Goal: Task Accomplishment & Management: Manage account settings

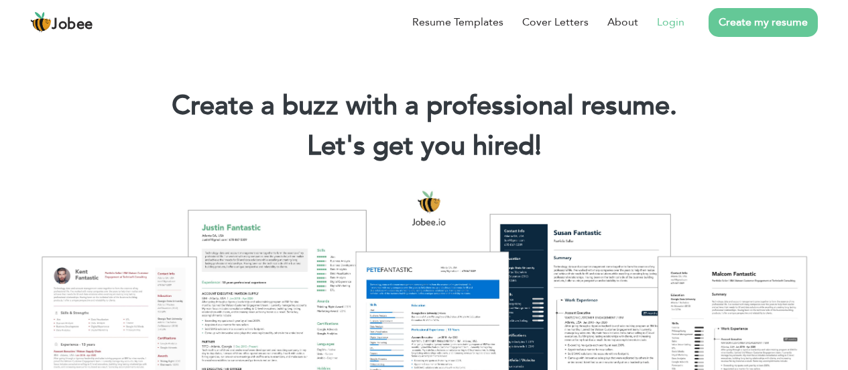
click at [677, 19] on link "Login" at bounding box center [670, 22] width 27 height 16
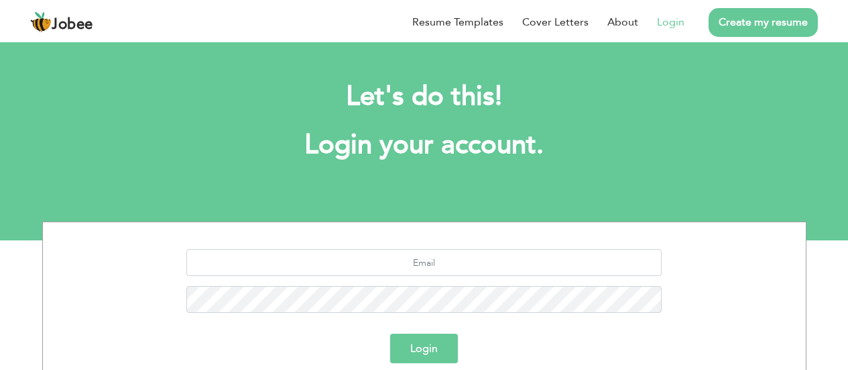
click at [675, 19] on link "Login" at bounding box center [670, 22] width 27 height 16
click at [471, 267] on input "text" at bounding box center [424, 262] width 476 height 27
click at [450, 258] on input "text" at bounding box center [424, 262] width 476 height 27
type input "[EMAIL_ADDRESS][DOMAIN_NAME]"
click at [390, 333] on button "Login" at bounding box center [424, 348] width 68 height 30
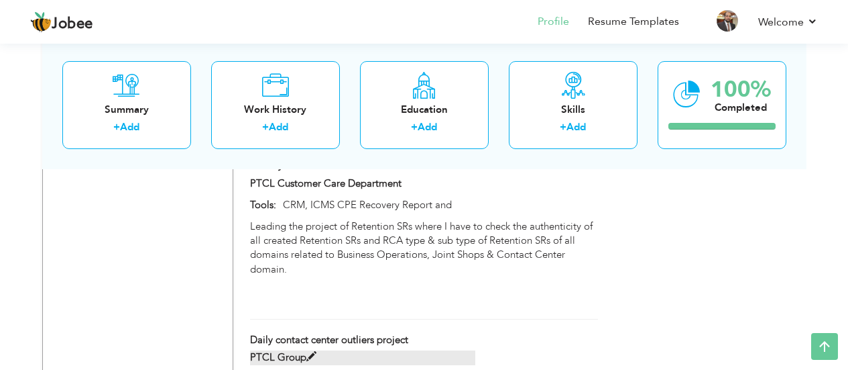
scroll to position [3510, 0]
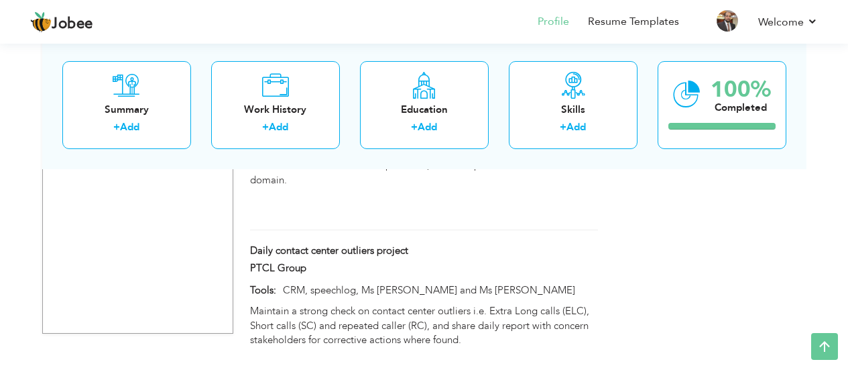
drag, startPoint x: 440, startPoint y: 1, endPoint x: 816, endPoint y: 251, distance: 451.3
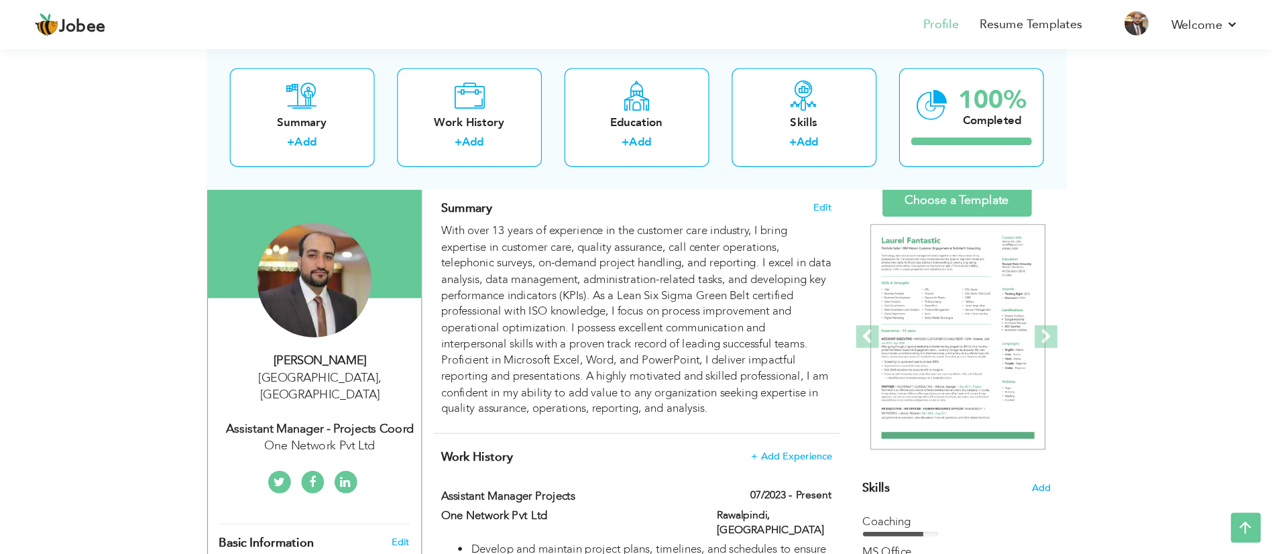
scroll to position [89, 0]
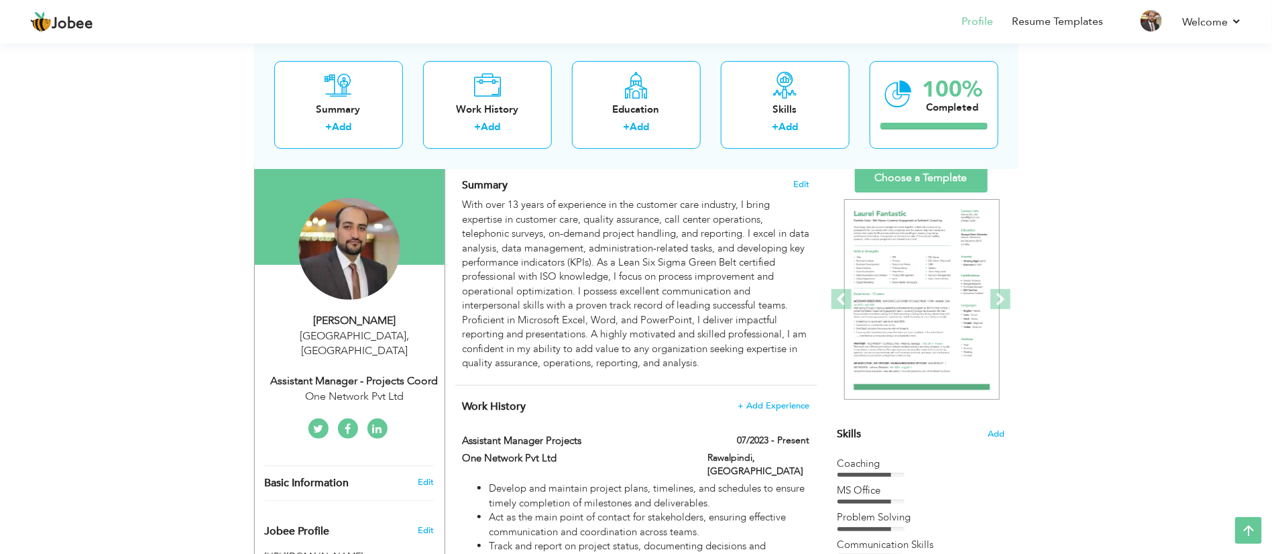
drag, startPoint x: 844, startPoint y: 1, endPoint x: 105, endPoint y: 231, distance: 774.3
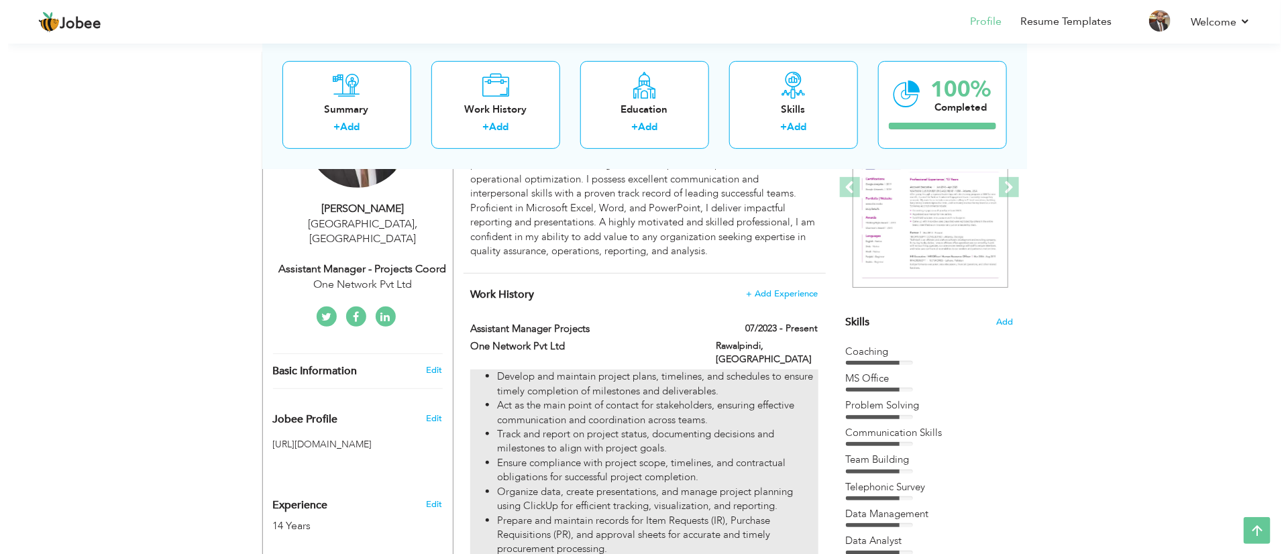
scroll to position [0, 0]
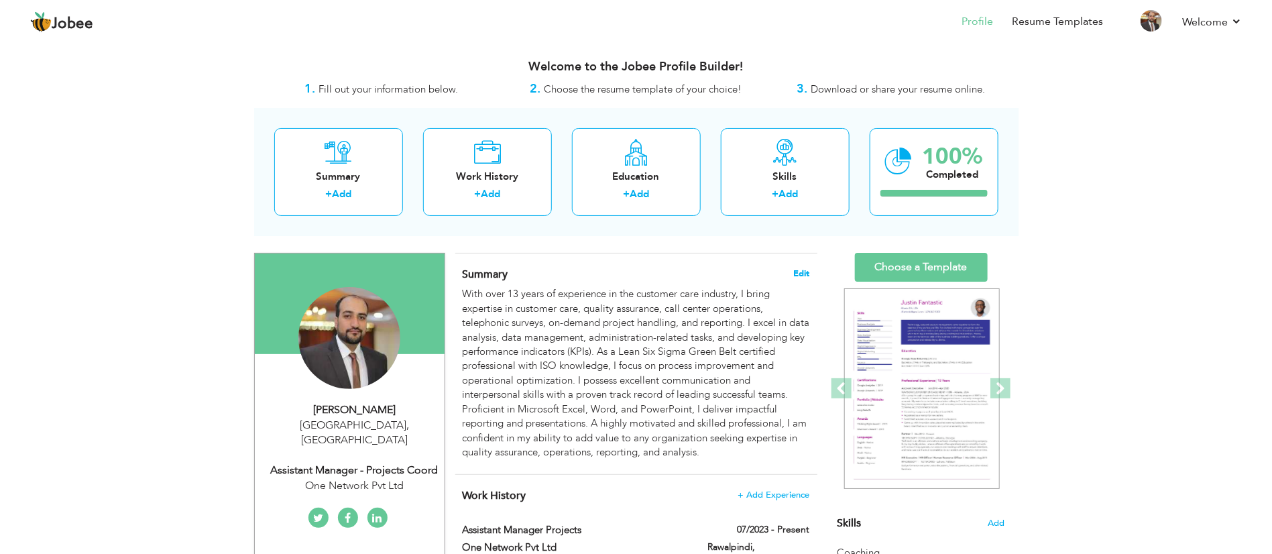
click at [798, 274] on span "Edit" at bounding box center [802, 273] width 16 height 9
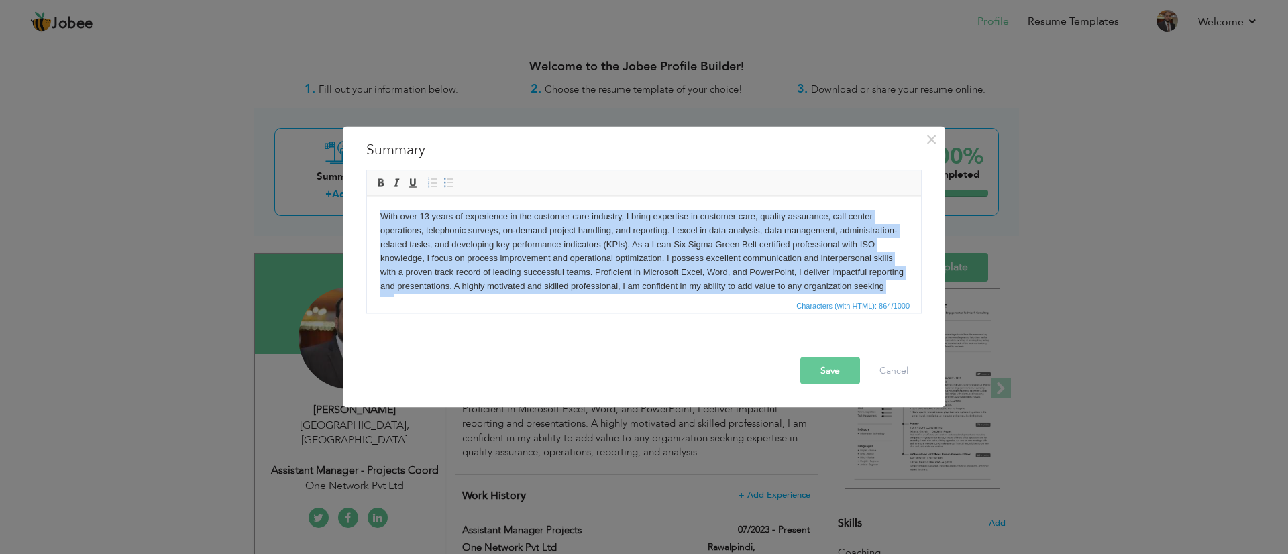
scroll to position [23, 0]
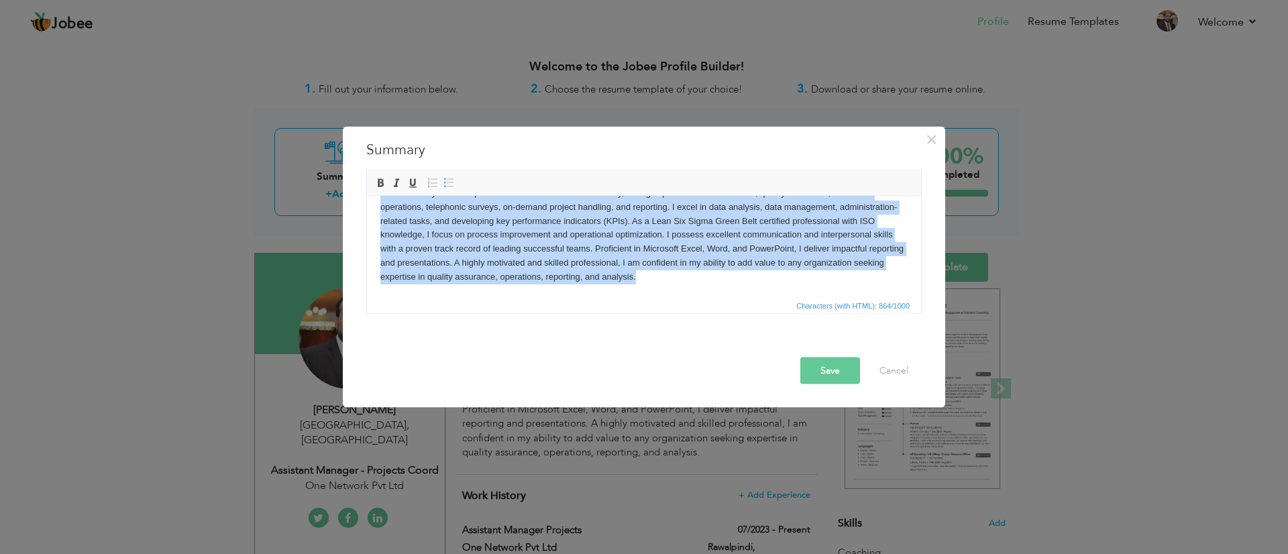
drag, startPoint x: 382, startPoint y: 213, endPoint x: 1294, endPoint y: 502, distance: 957.3
click at [858, 297] on html "With over 13 years of experience in the customer care industry, I bring experti…" at bounding box center [644, 234] width 554 height 125
copy body "With over 13 years of experience in the customer care industry, I bring experti…"
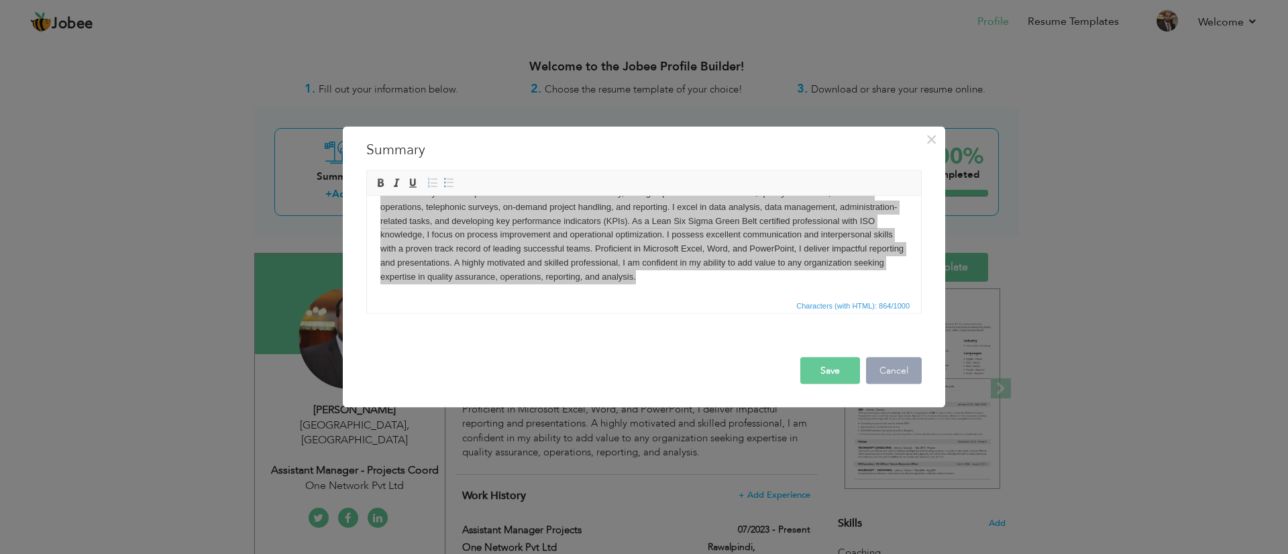
click at [858, 369] on button "Cancel" at bounding box center [894, 370] width 56 height 27
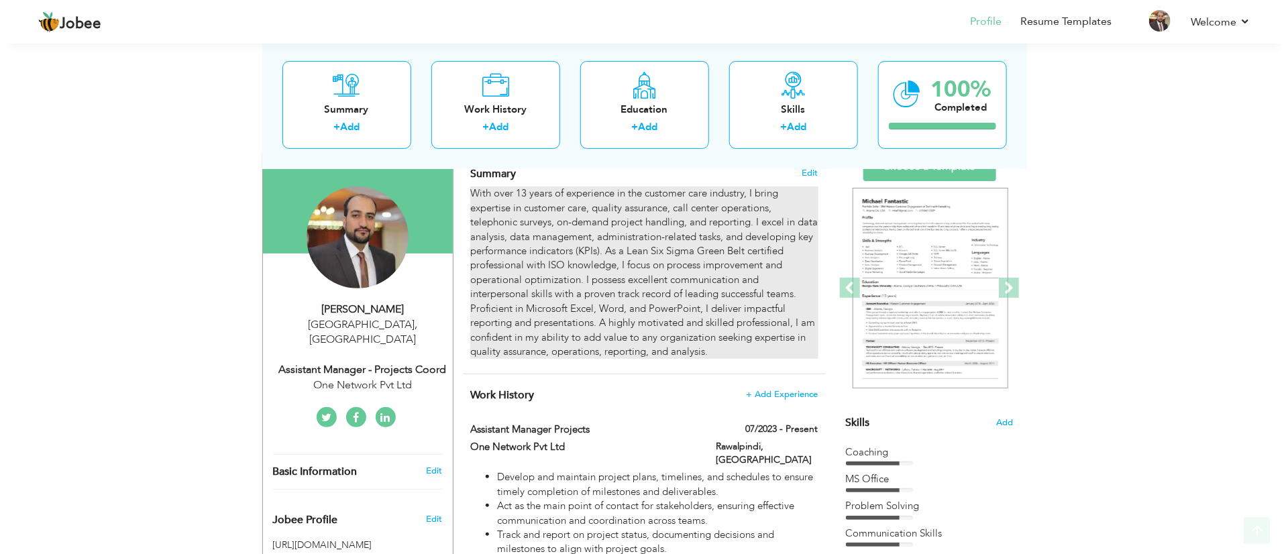
scroll to position [302, 0]
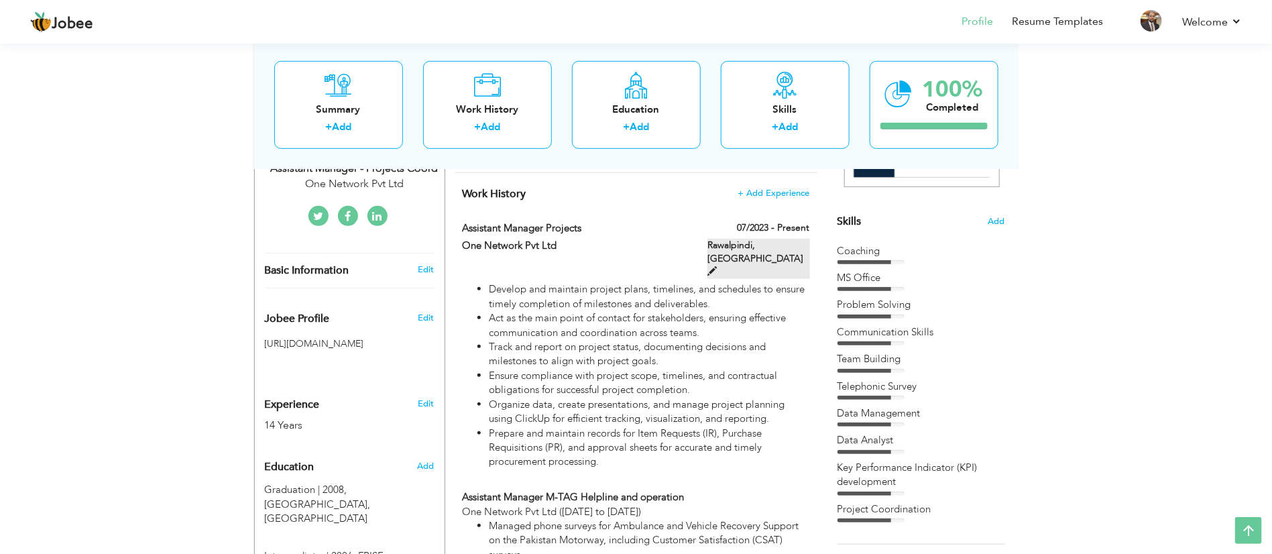
click at [717, 266] on span at bounding box center [712, 270] width 9 height 9
type input "Assistant Manager Projects"
type input "One Network Pvt Ltd"
type input "07/2023"
type input "Pakistan"
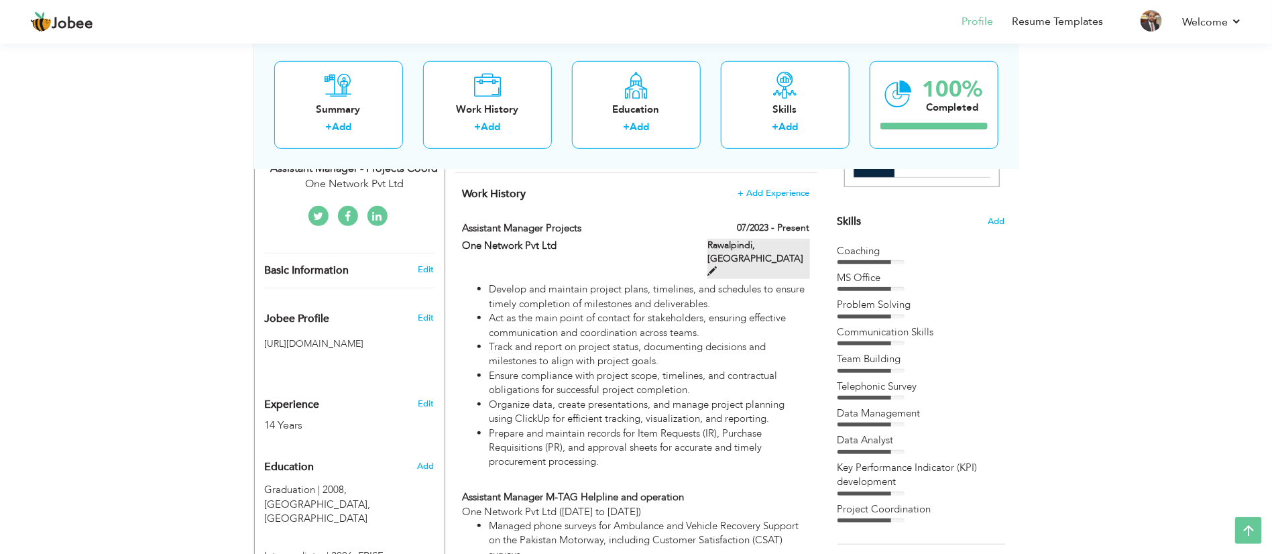
type input "Rawalpindi"
checkbox input "true"
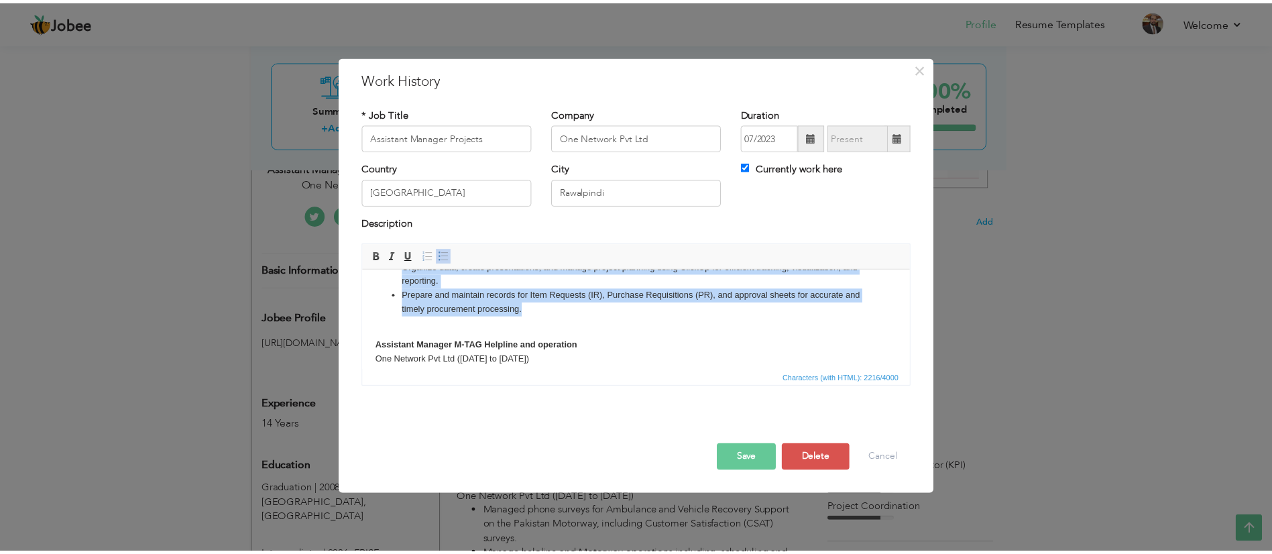
scroll to position [0, 0]
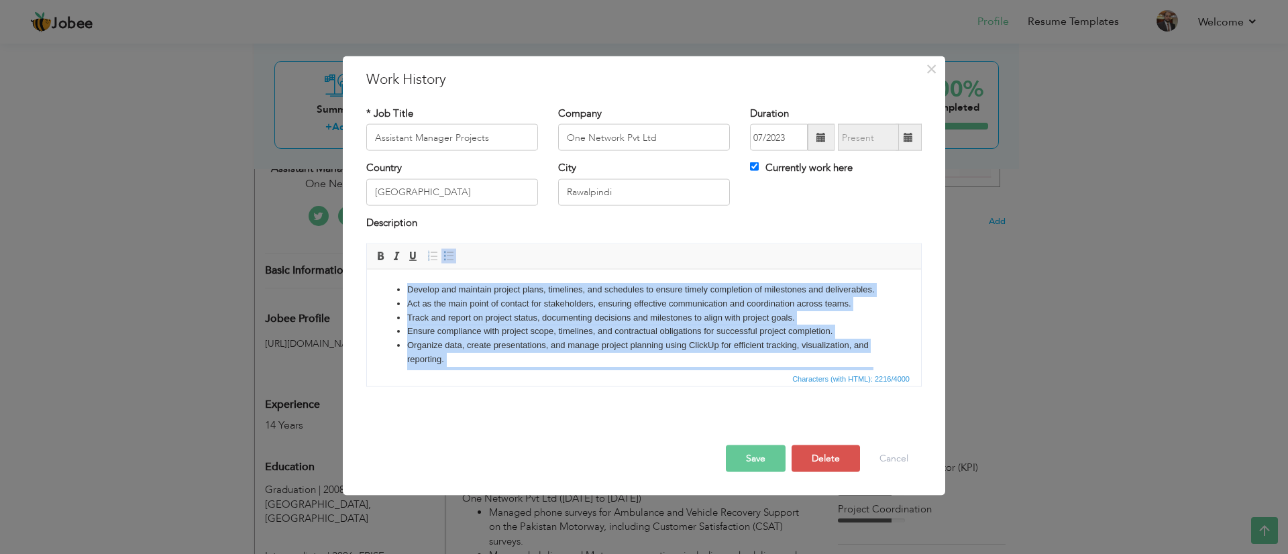
drag, startPoint x: 496, startPoint y: 290, endPoint x: 364, endPoint y: 243, distance: 140.8
click at [367, 269] on html "Develop and maintain project plans, timelines, and schedules to ensure timely c…" at bounding box center [644, 472] width 554 height 407
copy ul "Develop and maintain project plans, timelines, and schedules to ensure timely c…"
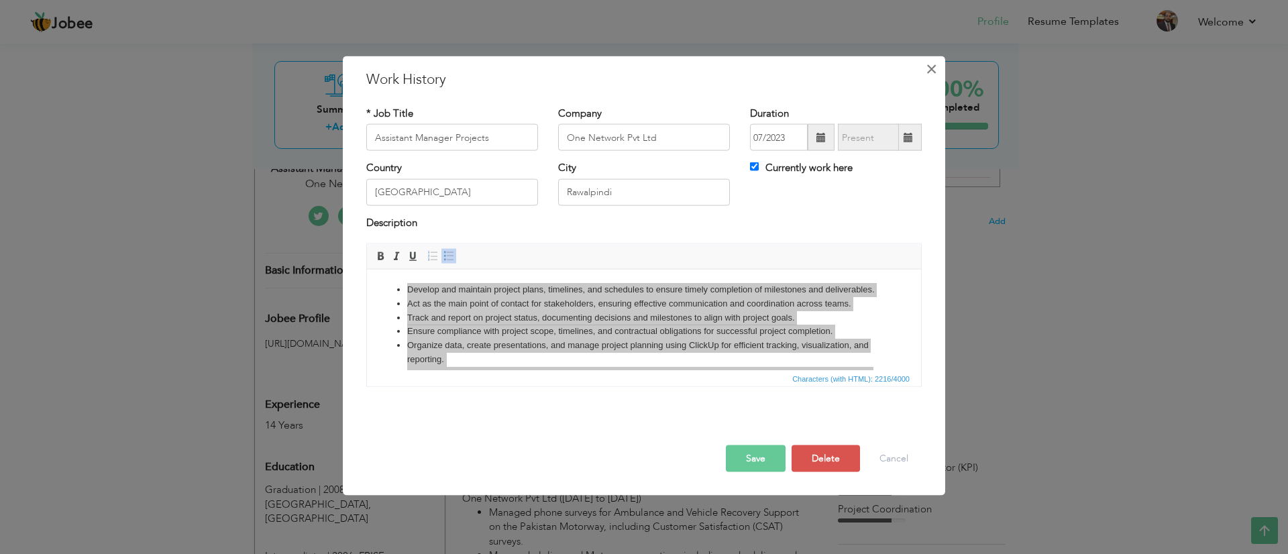
click at [858, 72] on button "×" at bounding box center [930, 68] width 21 height 21
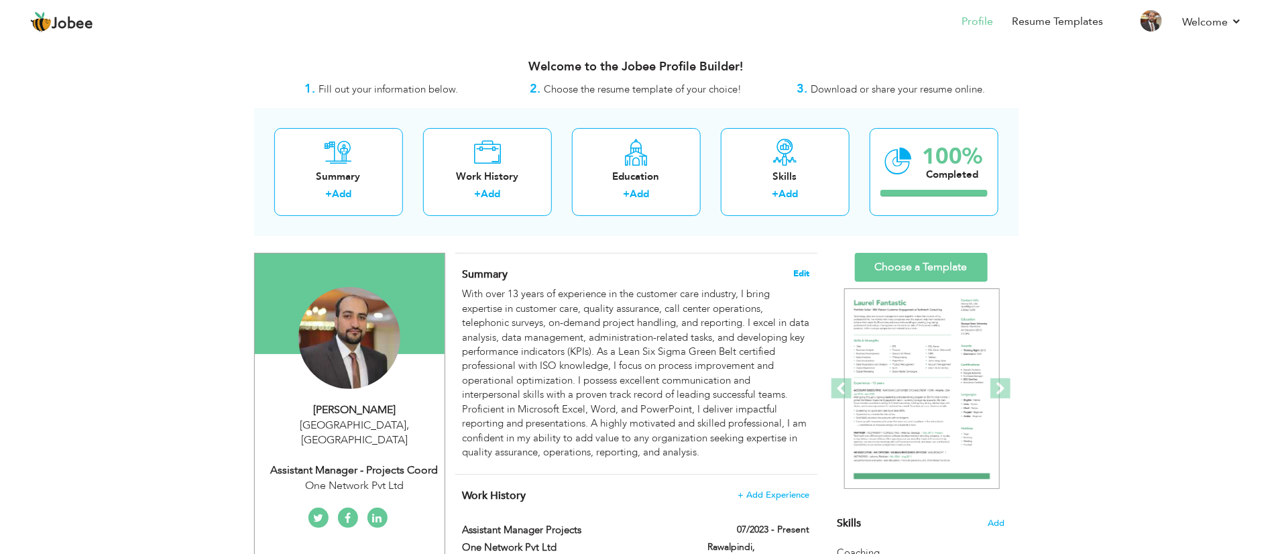
click at [799, 271] on span "Edit" at bounding box center [802, 273] width 16 height 9
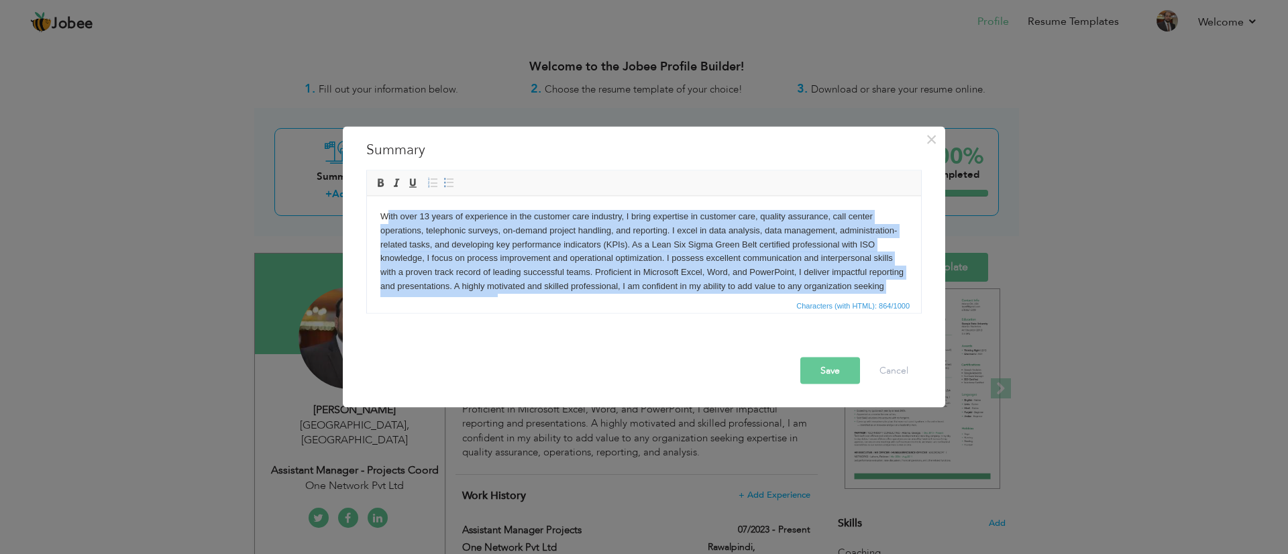
scroll to position [23, 0]
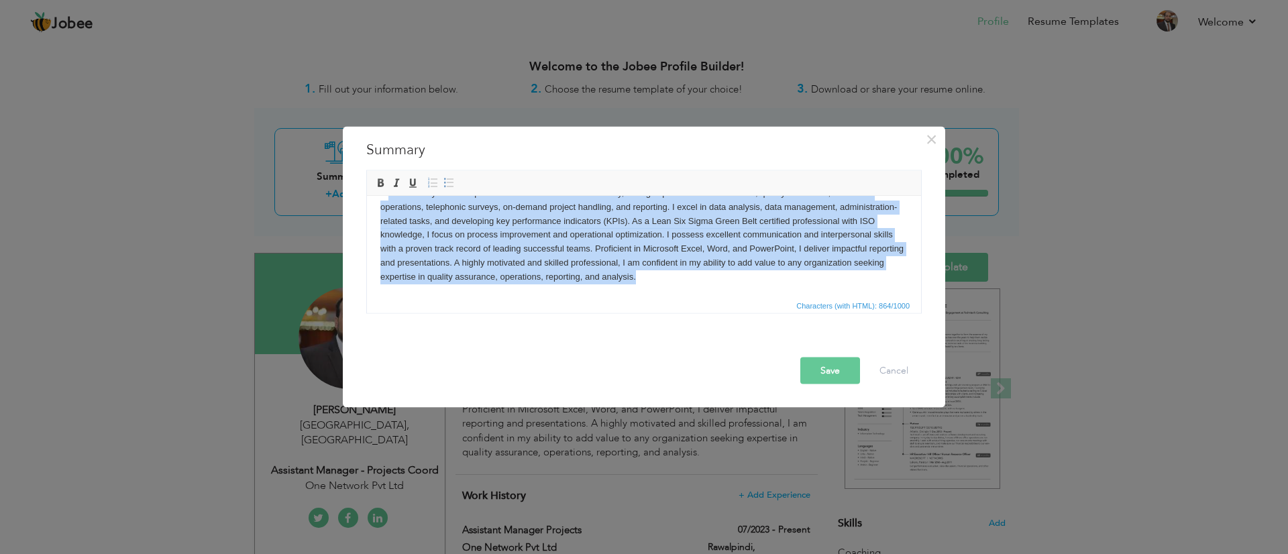
drag, startPoint x: 385, startPoint y: 216, endPoint x: 1293, endPoint y: 487, distance: 947.7
click at [858, 296] on html "With over 13 years of experience in the customer care industry, I bring experti…" at bounding box center [644, 234] width 554 height 125
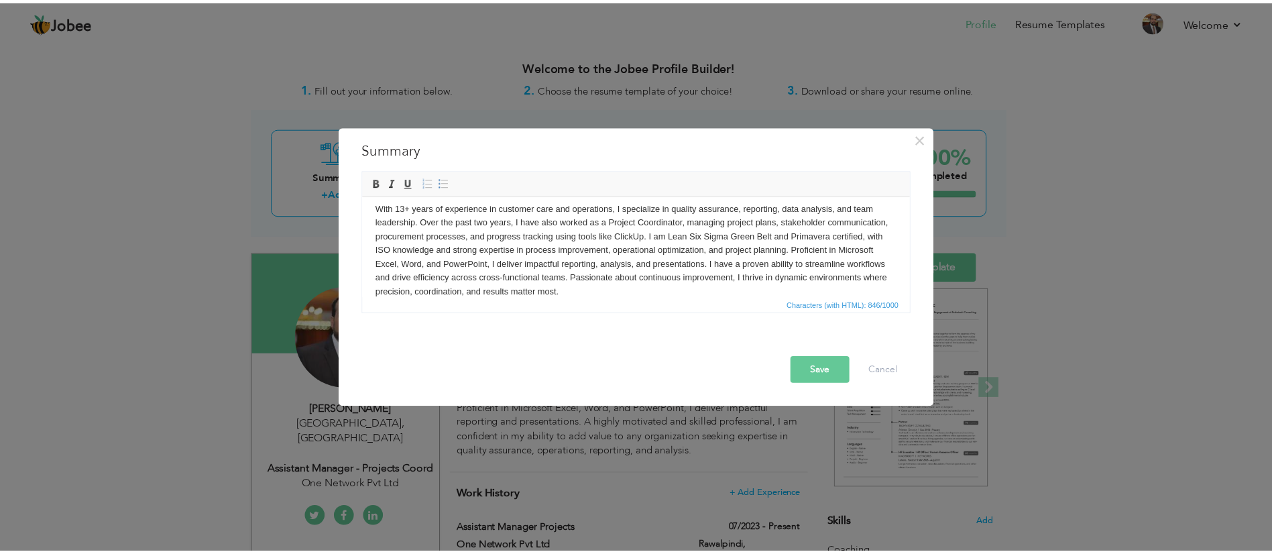
scroll to position [0, 0]
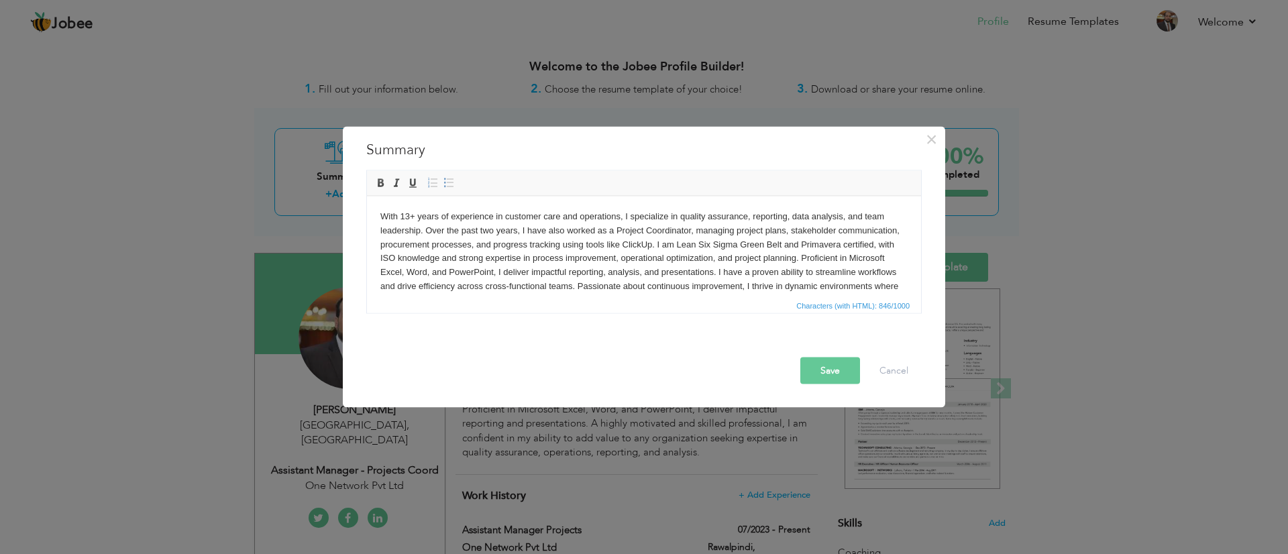
click at [845, 369] on button "Save" at bounding box center [830, 370] width 60 height 27
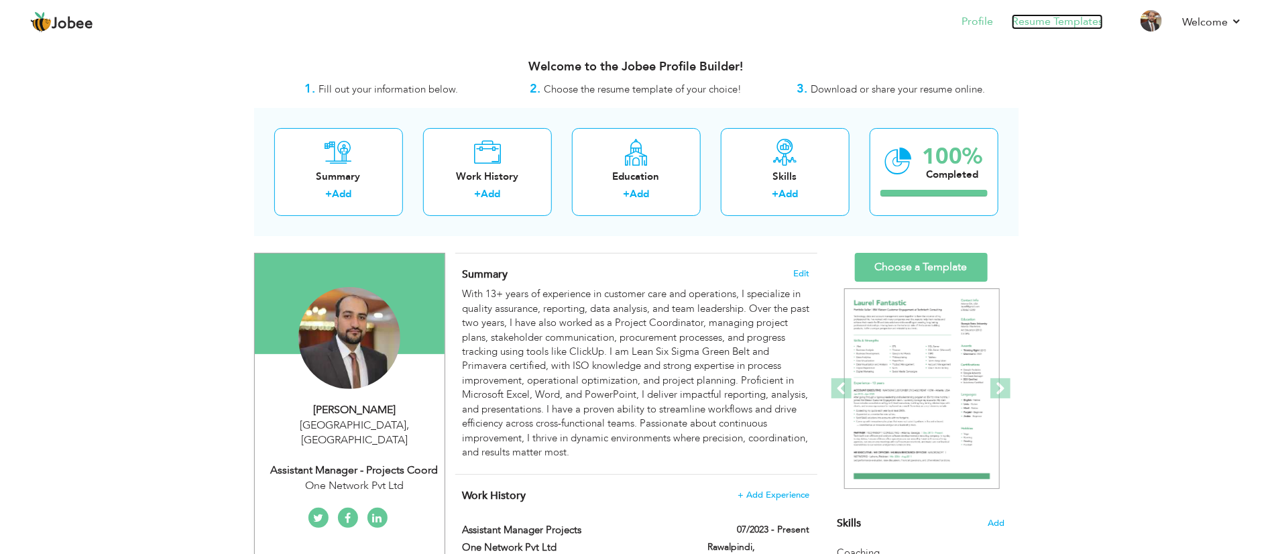
click at [858, 23] on link "Resume Templates" at bounding box center [1057, 21] width 91 height 15
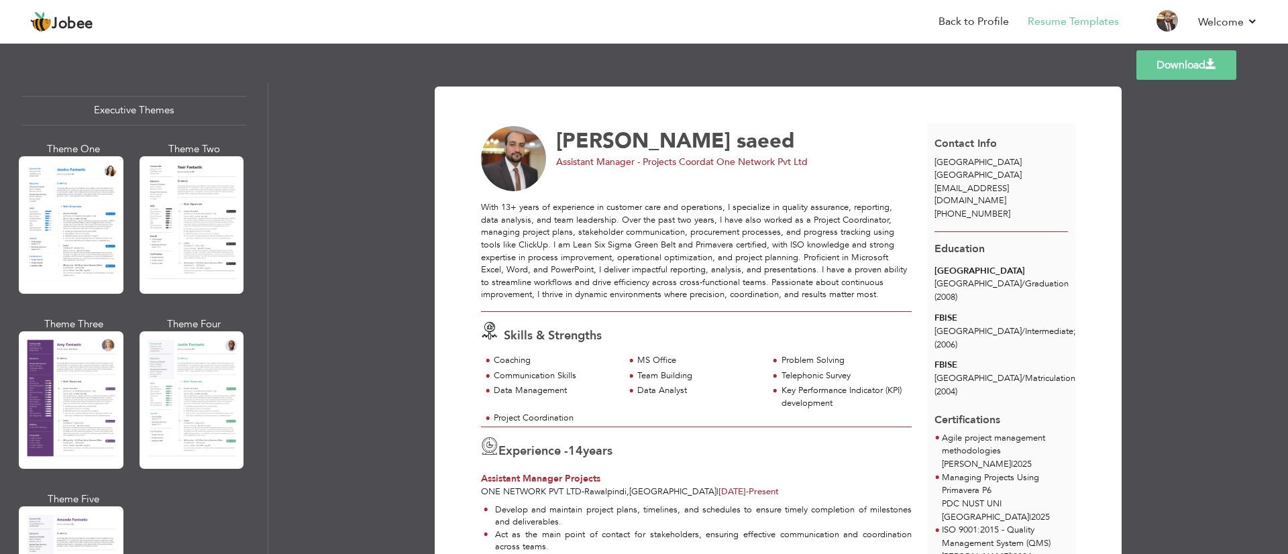
scroll to position [1207, 0]
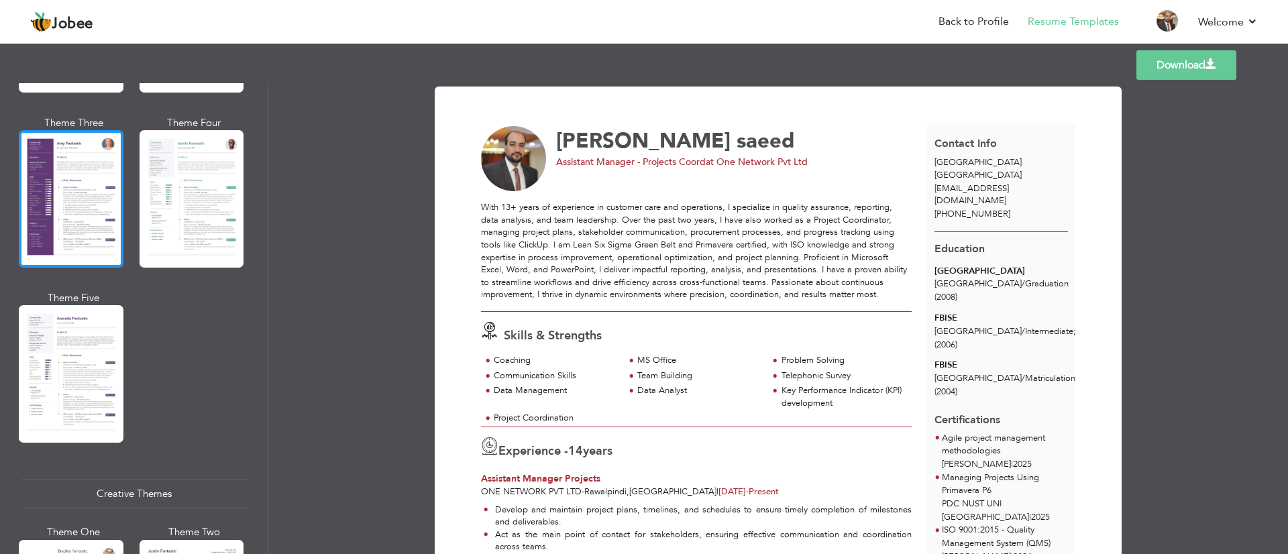
click at [66, 219] on div at bounding box center [71, 198] width 105 height 137
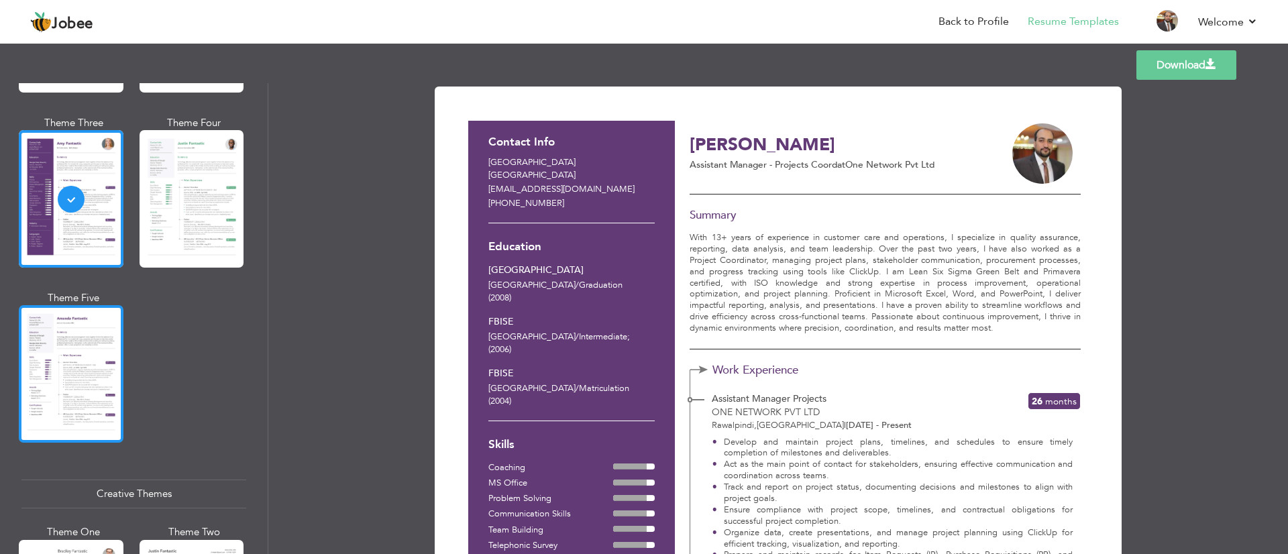
click at [52, 354] on div at bounding box center [71, 373] width 105 height 137
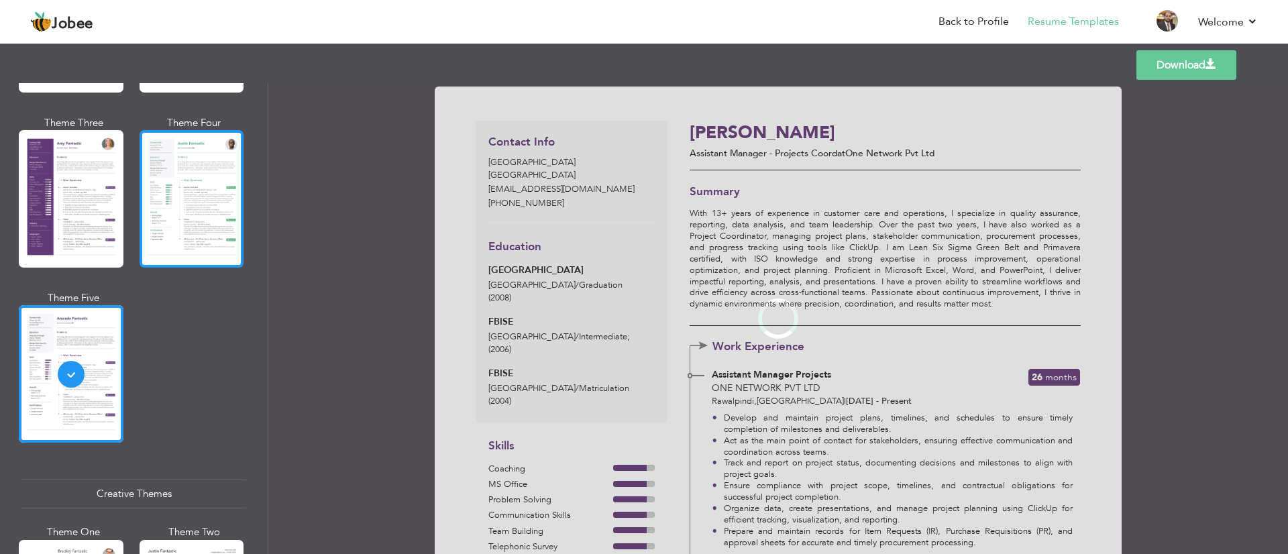
click at [174, 192] on div at bounding box center [192, 198] width 105 height 137
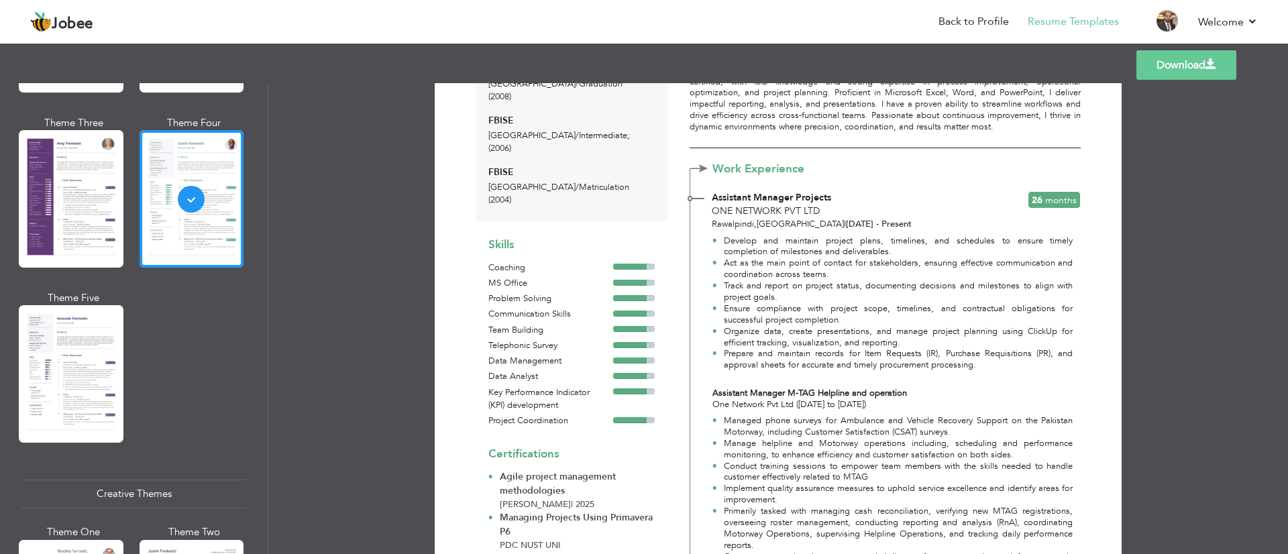
scroll to position [101, 0]
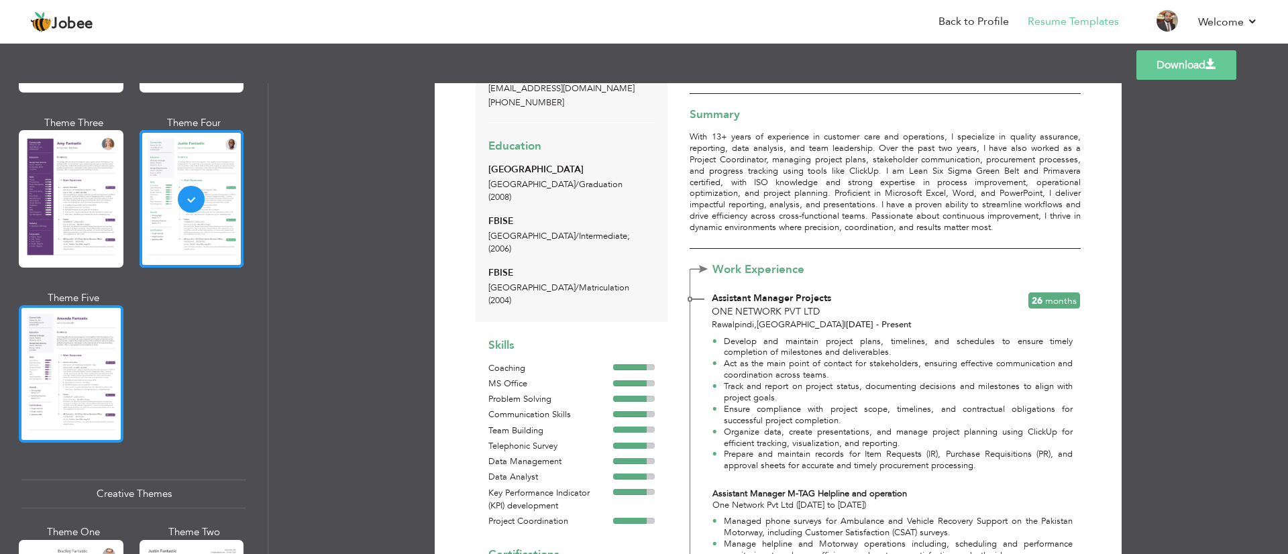
click at [99, 339] on div at bounding box center [71, 373] width 105 height 137
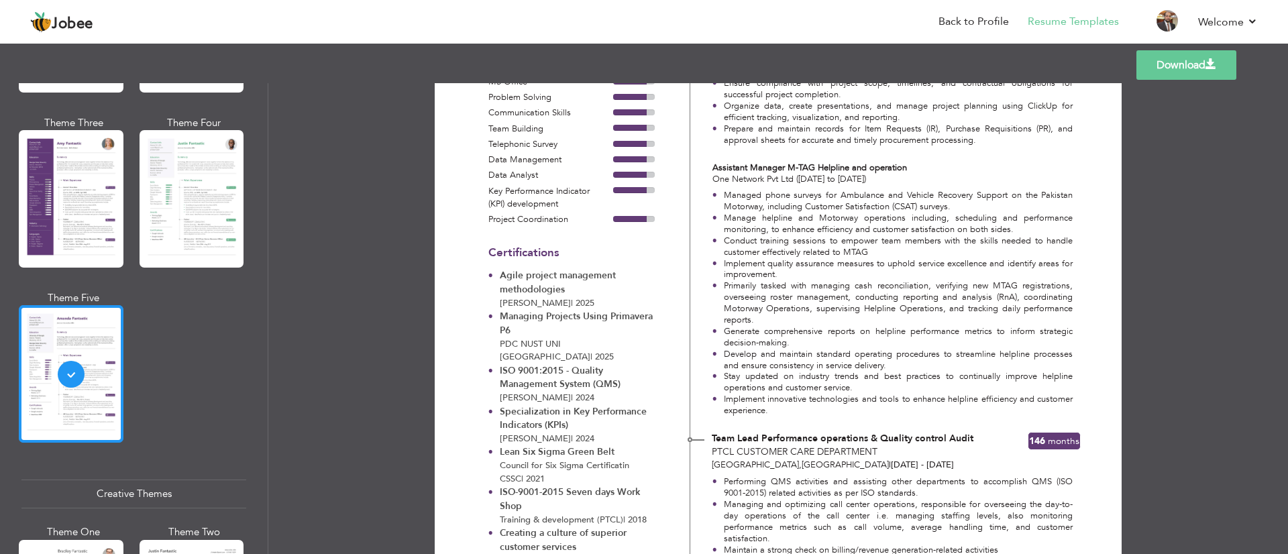
scroll to position [1509, 0]
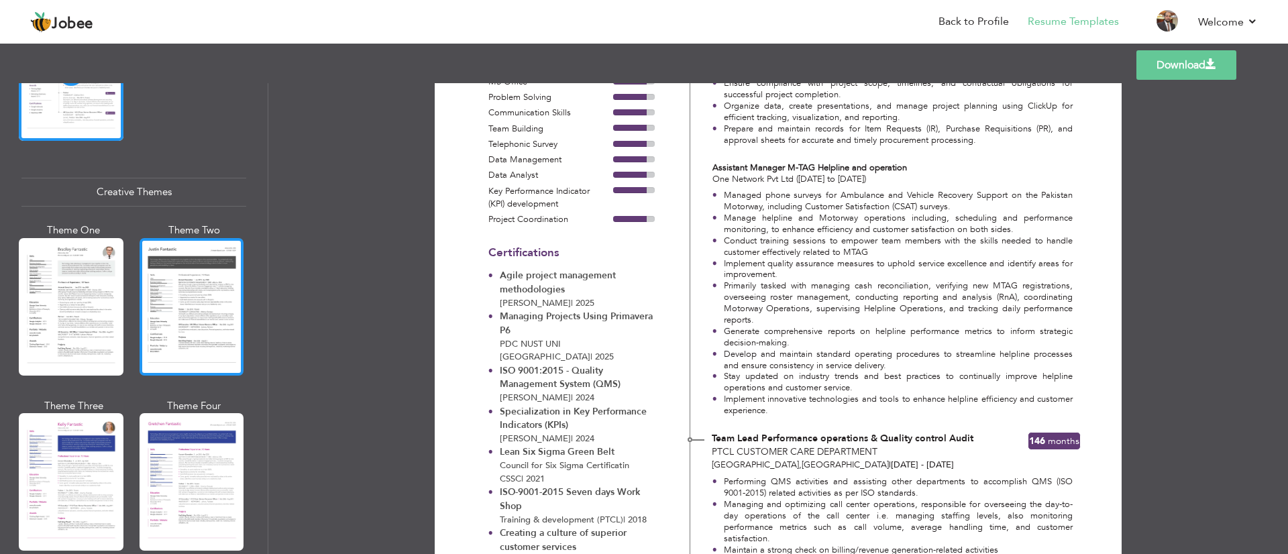
click at [176, 285] on div at bounding box center [192, 306] width 105 height 137
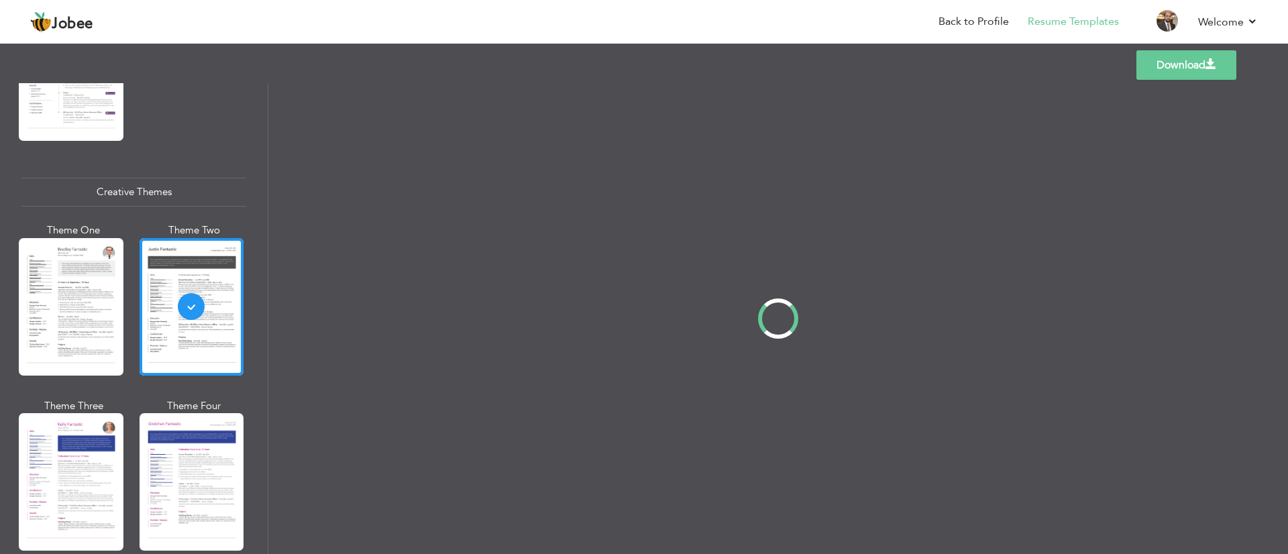
scroll to position [0, 0]
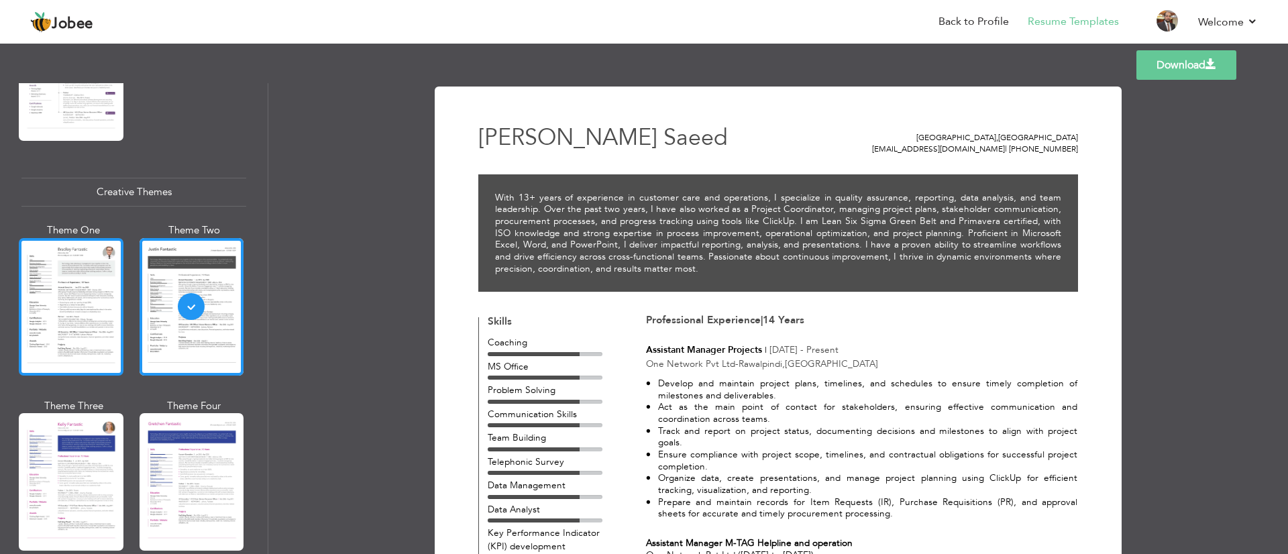
click at [97, 290] on div at bounding box center [71, 306] width 105 height 137
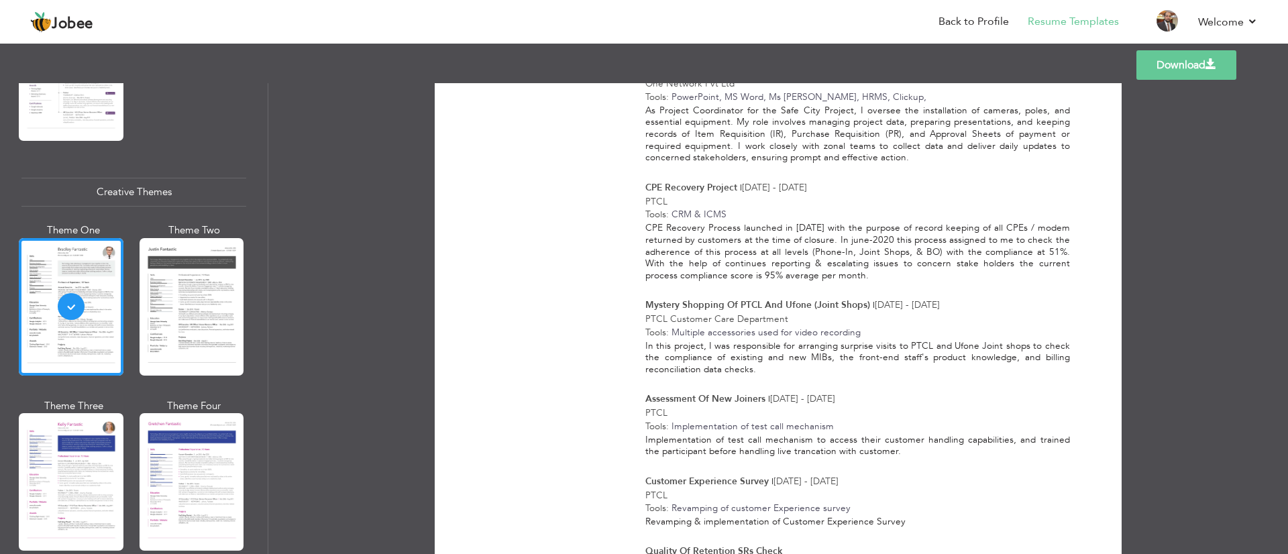
scroll to position [2023, 0]
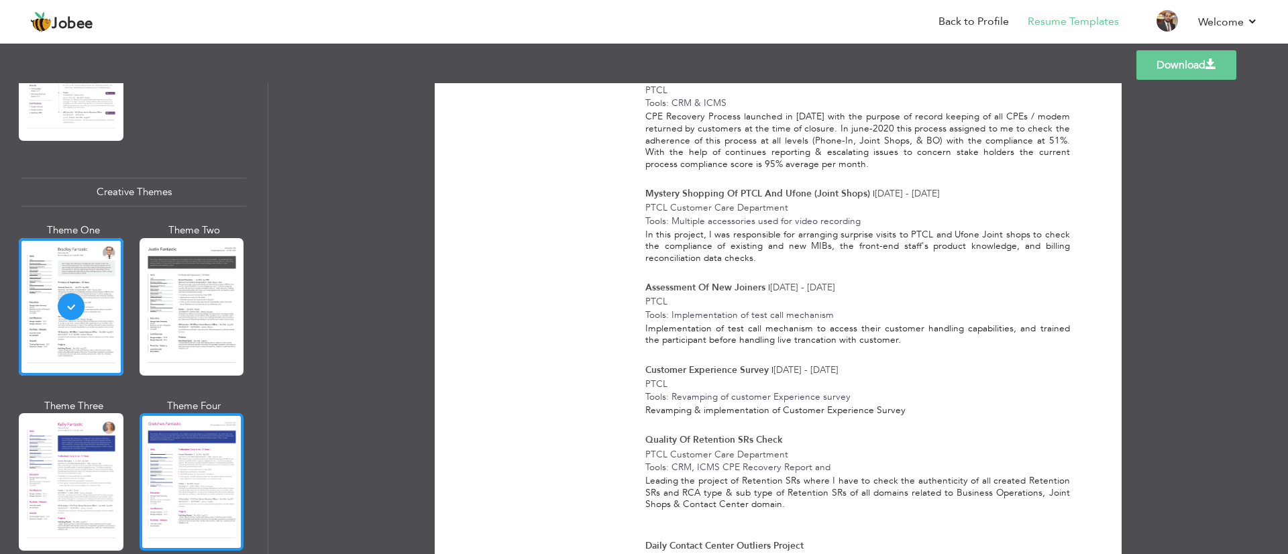
click at [188, 453] on div at bounding box center [192, 481] width 105 height 137
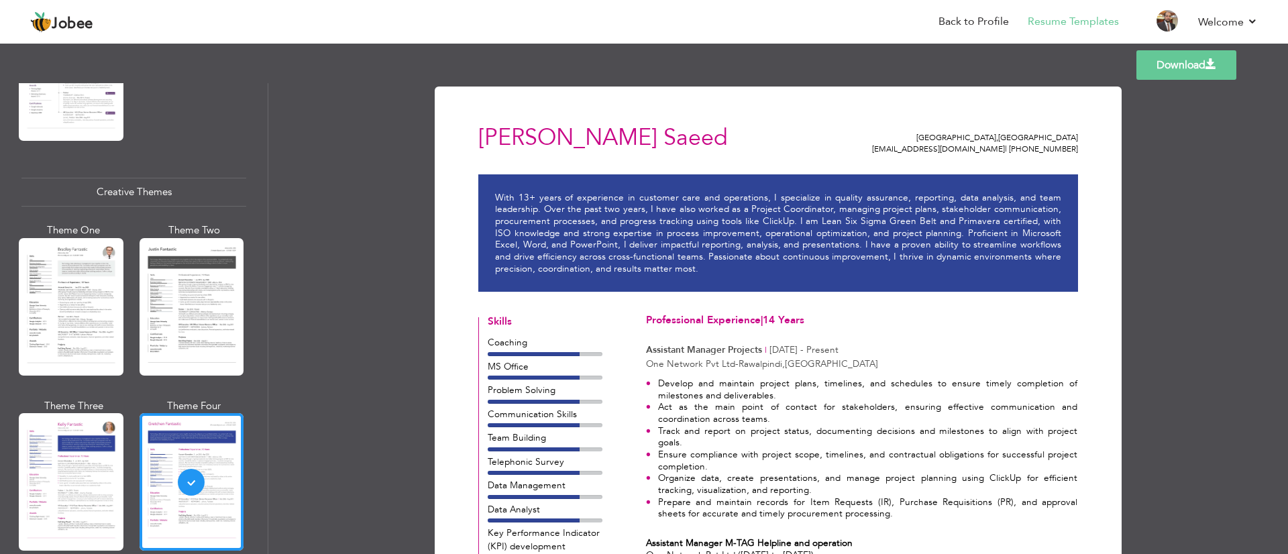
scroll to position [201, 0]
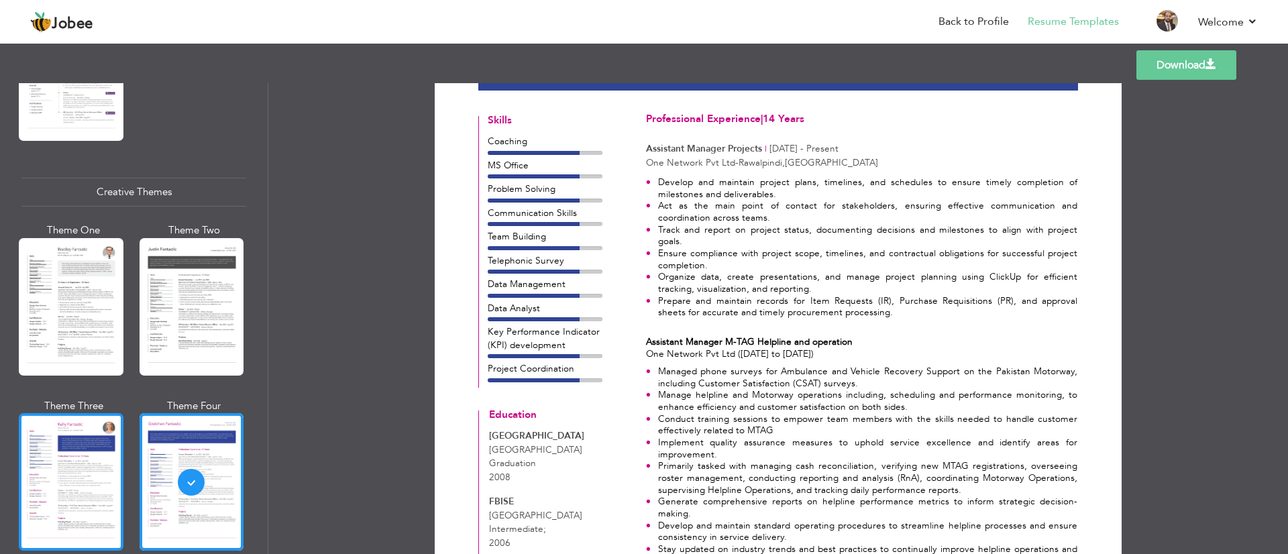
click at [52, 432] on div at bounding box center [71, 481] width 105 height 137
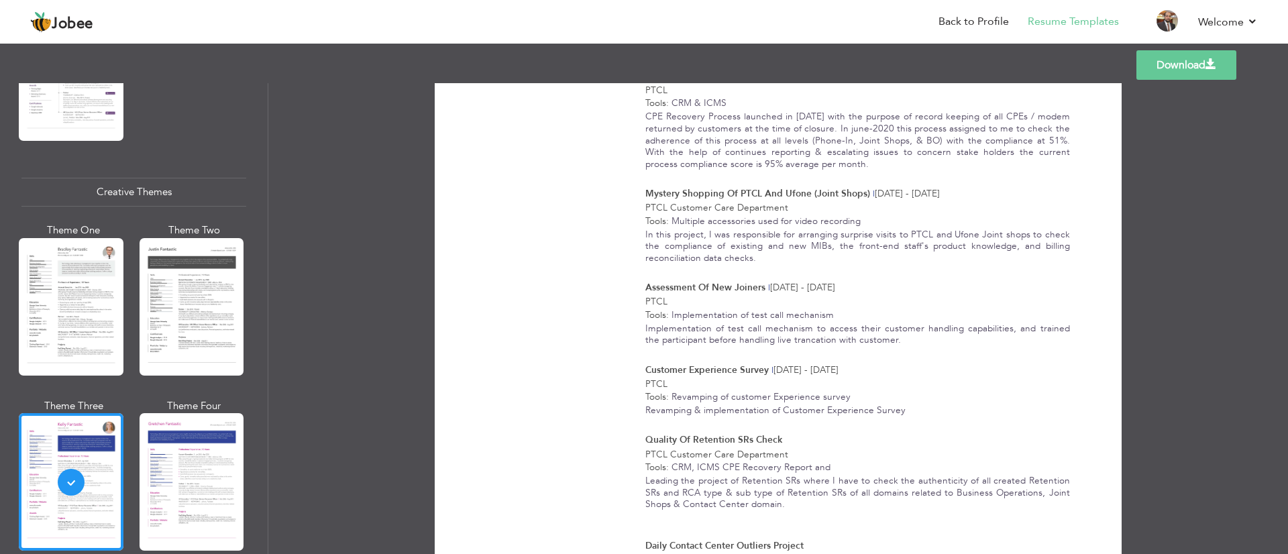
scroll to position [1811, 0]
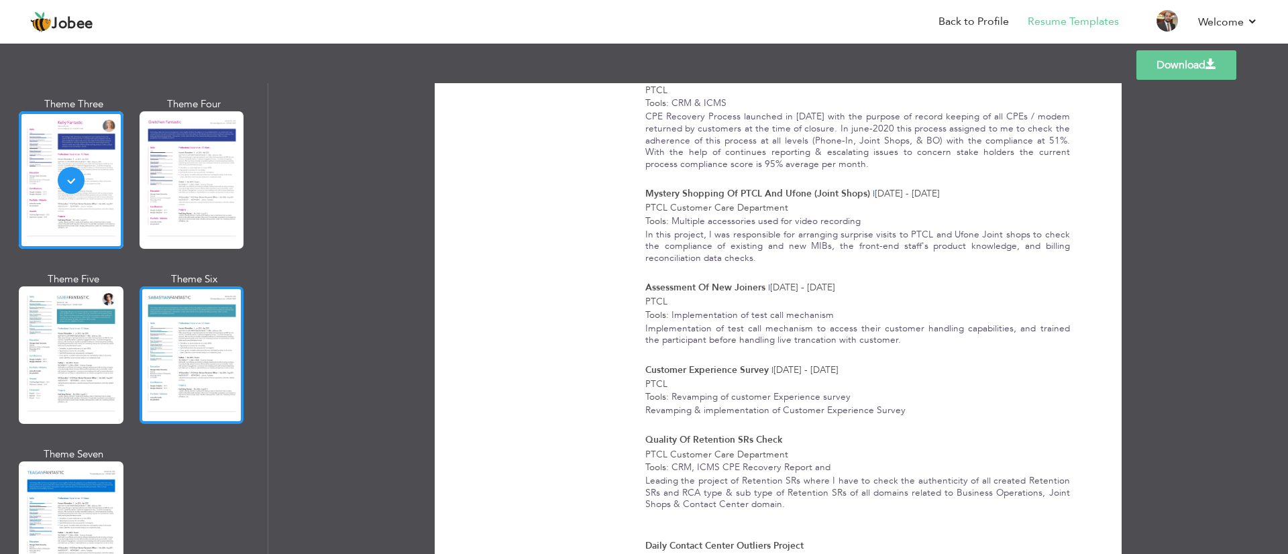
click at [194, 321] on div at bounding box center [192, 354] width 105 height 137
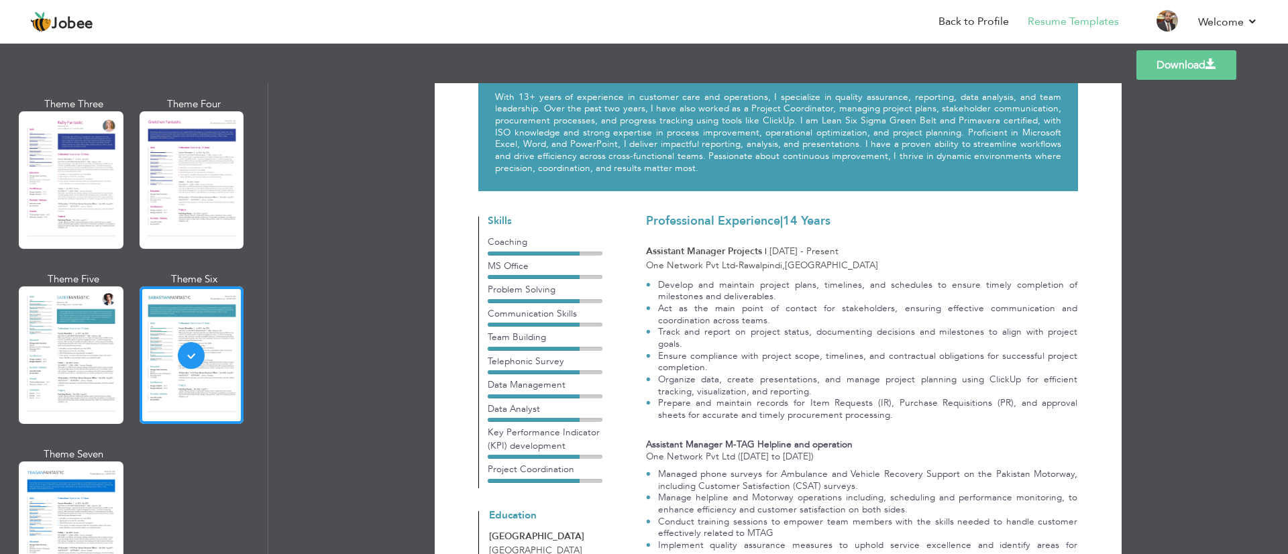
scroll to position [201, 0]
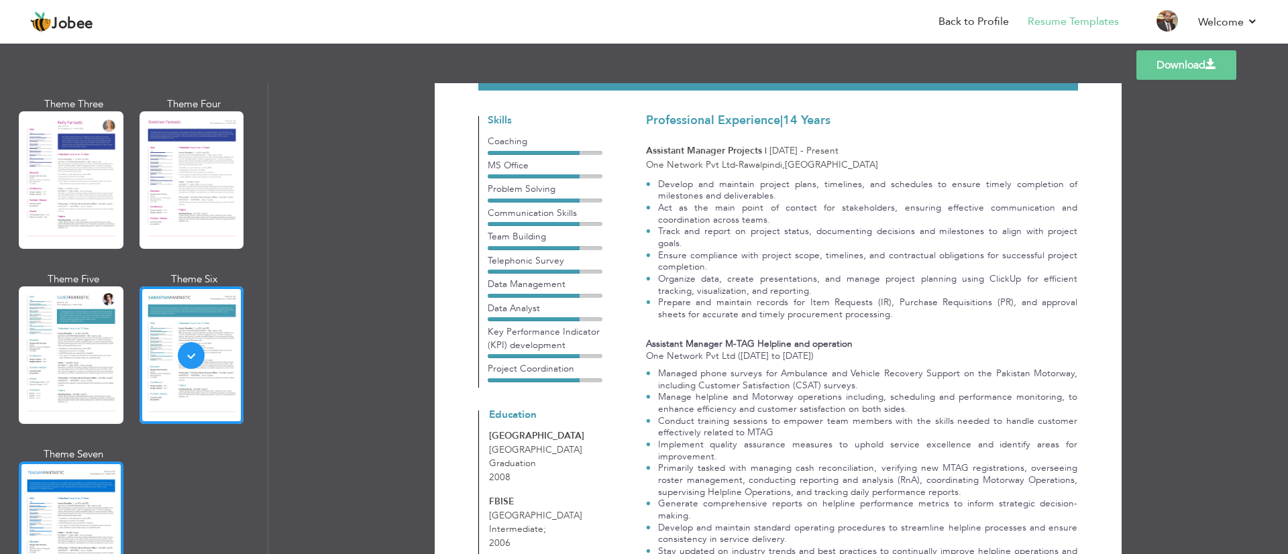
click at [73, 467] on div at bounding box center [71, 529] width 105 height 137
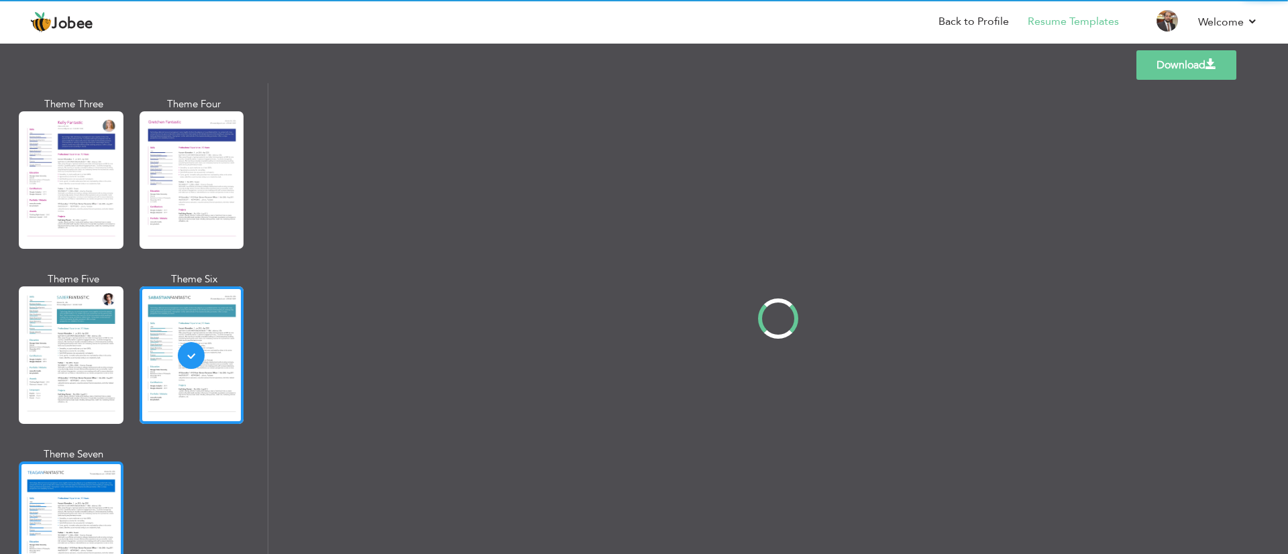
scroll to position [0, 0]
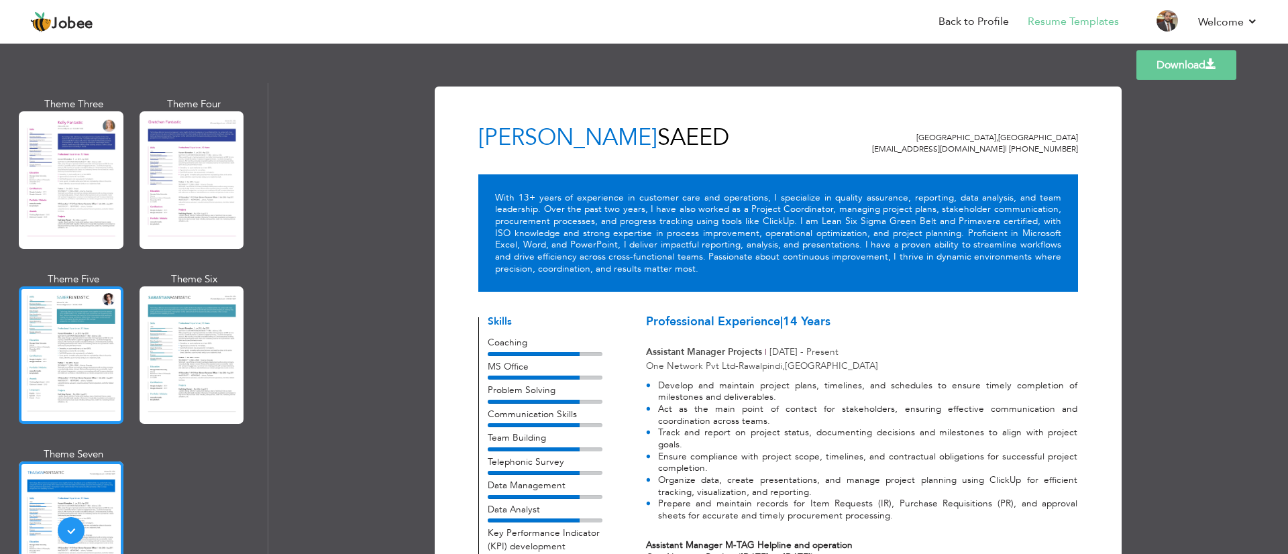
click at [70, 381] on div at bounding box center [71, 354] width 105 height 137
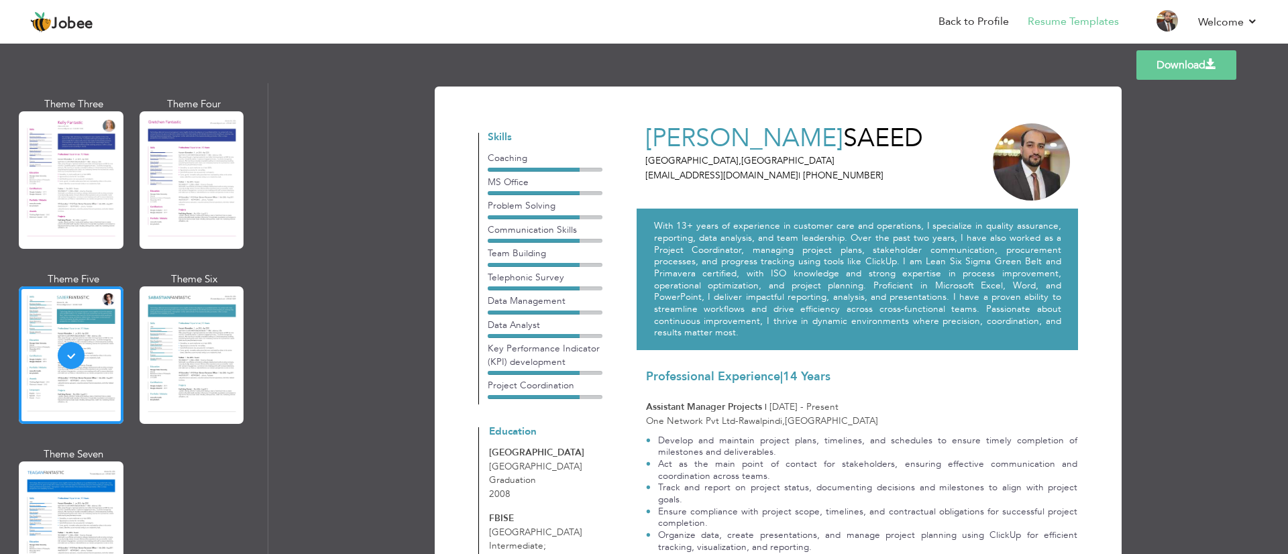
scroll to position [201, 0]
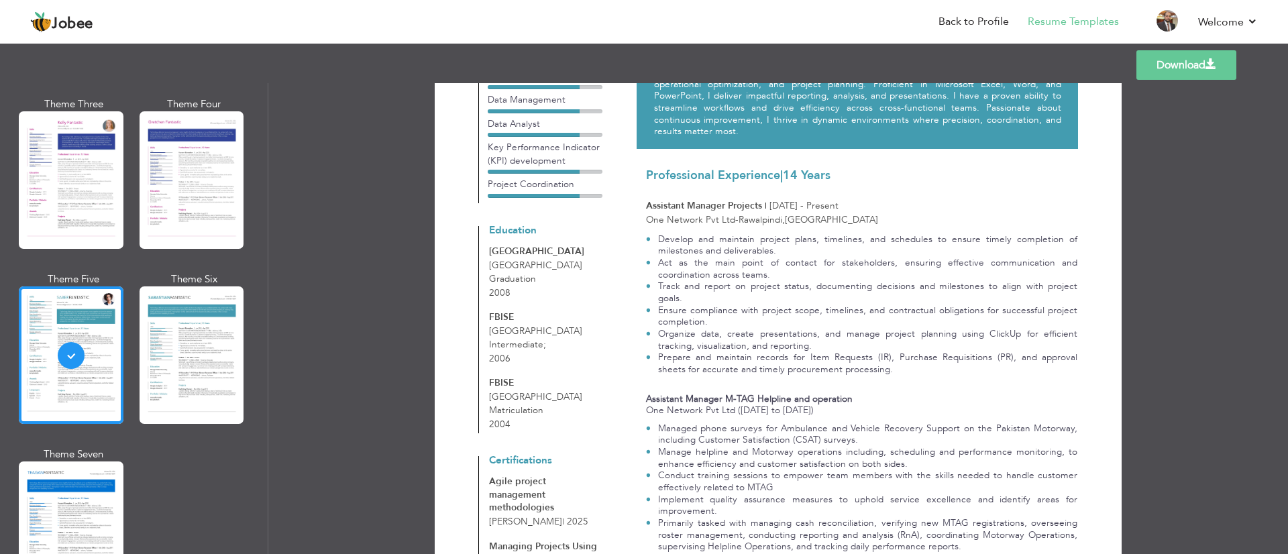
click at [1165, 71] on link "Download" at bounding box center [1186, 65] width 100 height 30
click at [1184, 196] on div "Download Irfan saeed Islamabad , Pakistan irfansaeed1989@gmail.com | +923455403…" at bounding box center [777, 318] width 1019 height 471
